Goal: Task Accomplishment & Management: Use online tool/utility

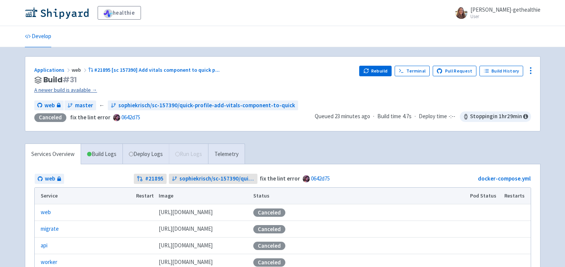
click at [86, 90] on link "A newer build is available →" at bounding box center [193, 90] width 319 height 9
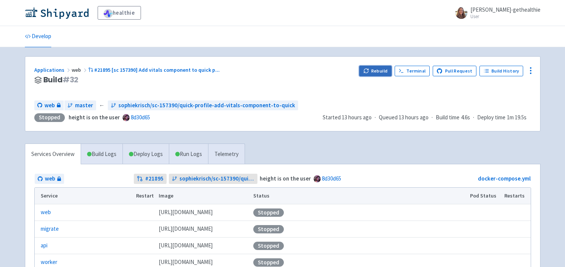
click at [369, 70] on icon "button" at bounding box center [366, 71] width 6 height 6
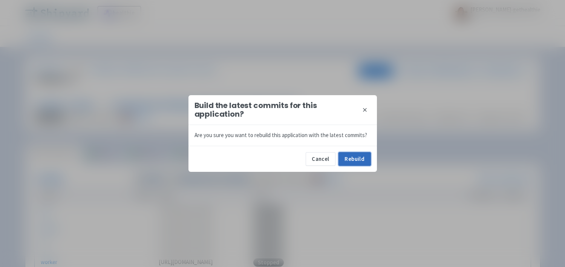
click at [350, 155] on button "Rebuild" at bounding box center [355, 159] width 32 height 14
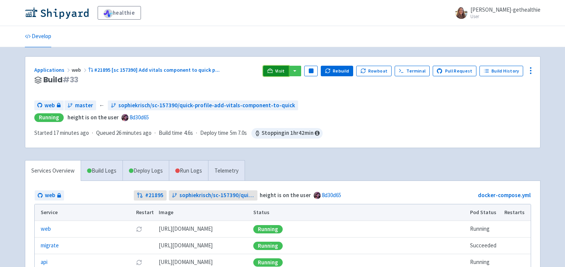
click at [278, 69] on link "Visit" at bounding box center [276, 71] width 26 height 11
click at [279, 72] on link "Visit" at bounding box center [276, 71] width 26 height 11
